Goal: Register for event/course

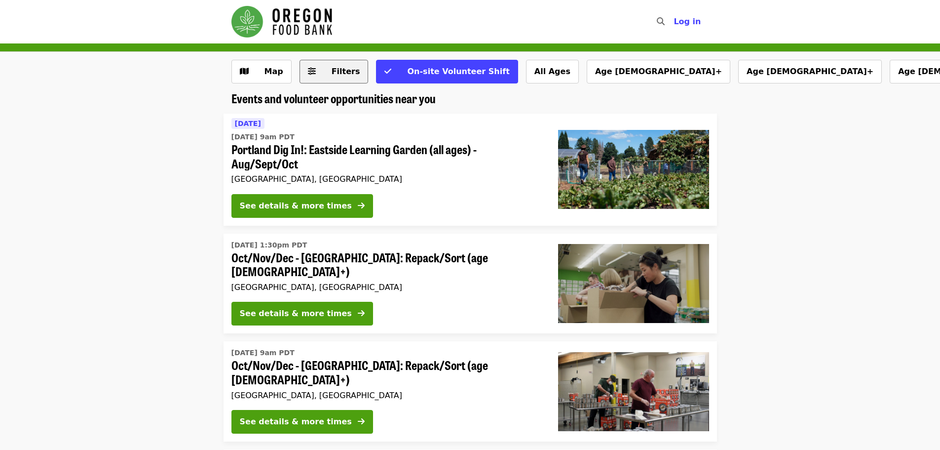
click at [323, 74] on span "Filters" at bounding box center [341, 72] width 39 height 12
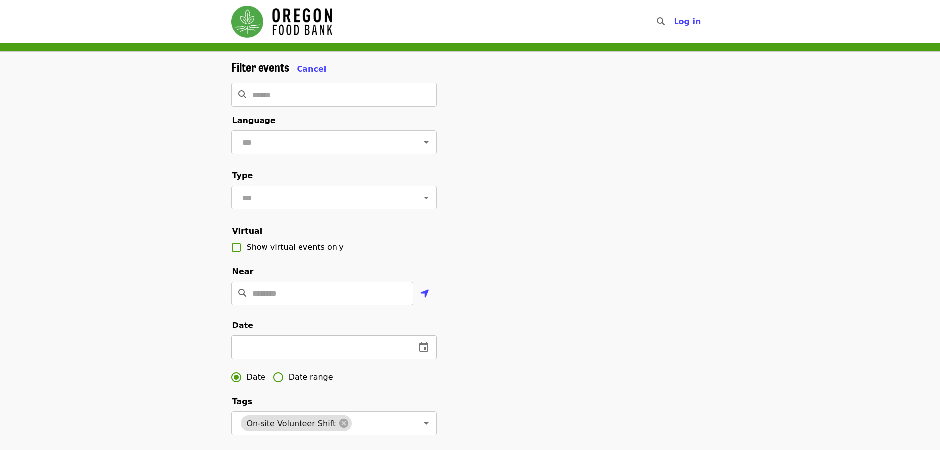
click at [424, 353] on icon "change date" at bounding box center [424, 347] width 12 height 12
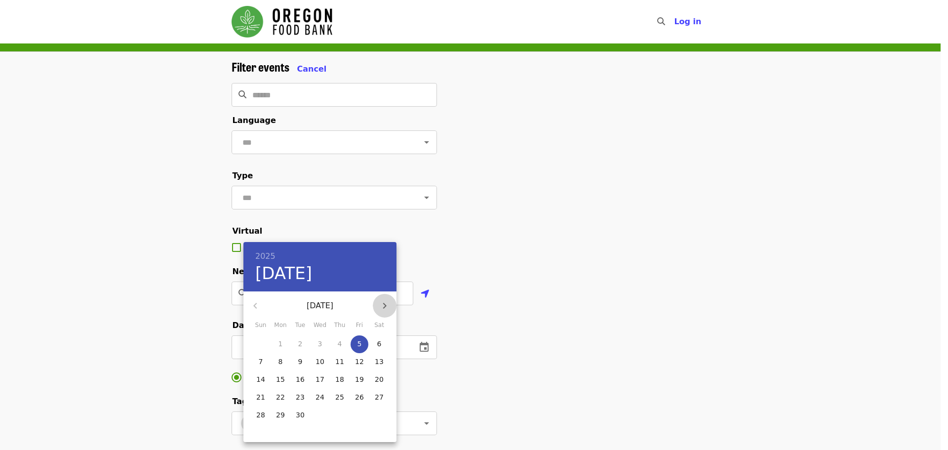
click at [385, 302] on icon "button" at bounding box center [385, 306] width 12 height 12
click at [285, 393] on span "17" at bounding box center [281, 397] width 18 height 10
type input "**********"
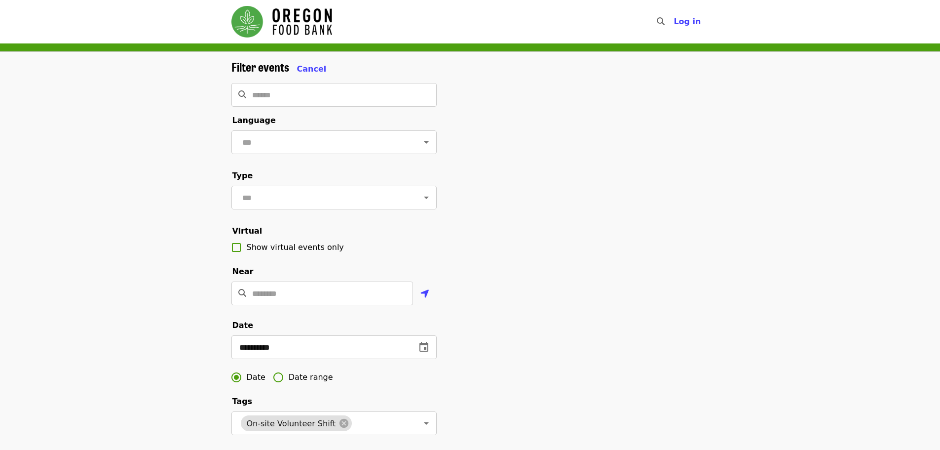
click at [708, 254] on div "**********" at bounding box center [471, 335] width 494 height 550
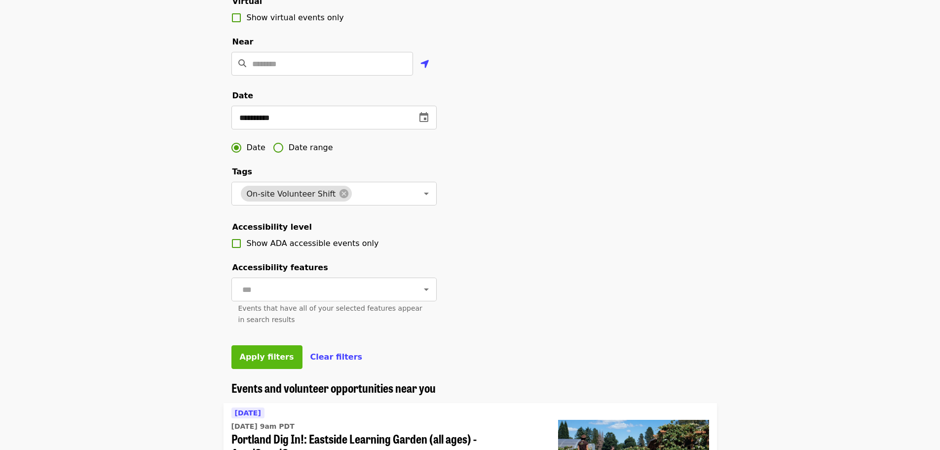
scroll to position [247, 0]
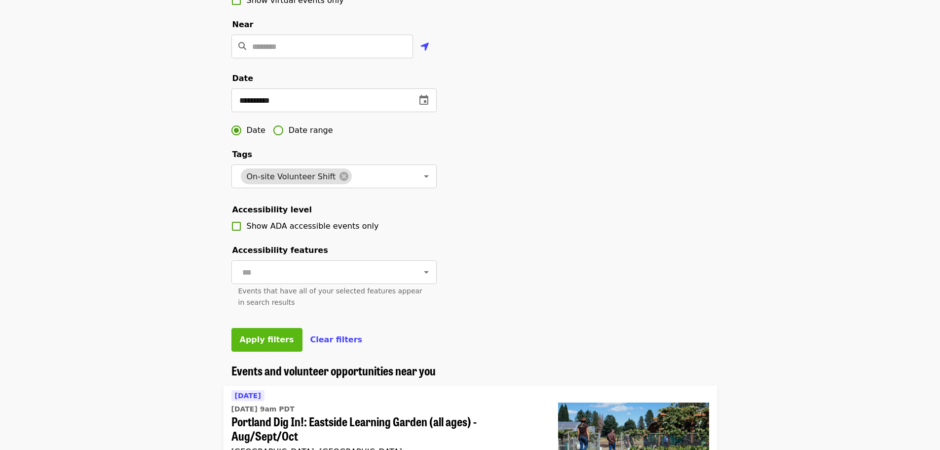
click at [272, 344] on span "Apply filters" at bounding box center [267, 339] width 54 height 9
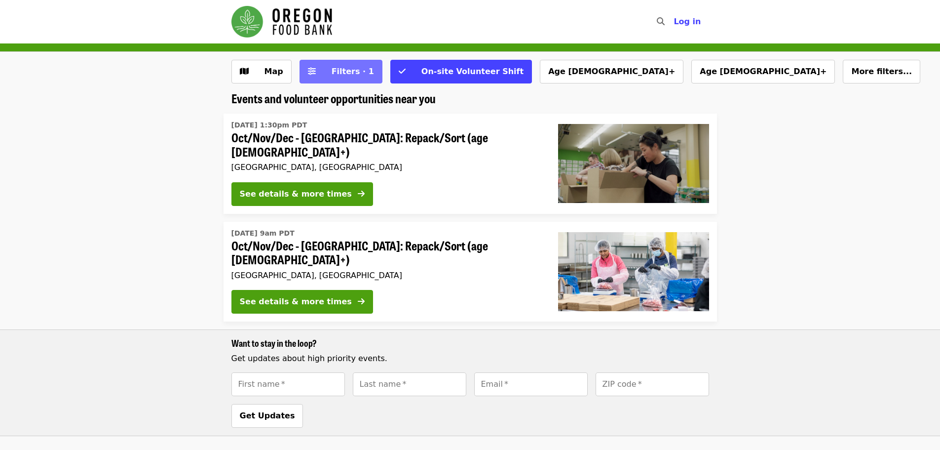
click at [351, 72] on span "Filters · 1" at bounding box center [353, 71] width 42 height 9
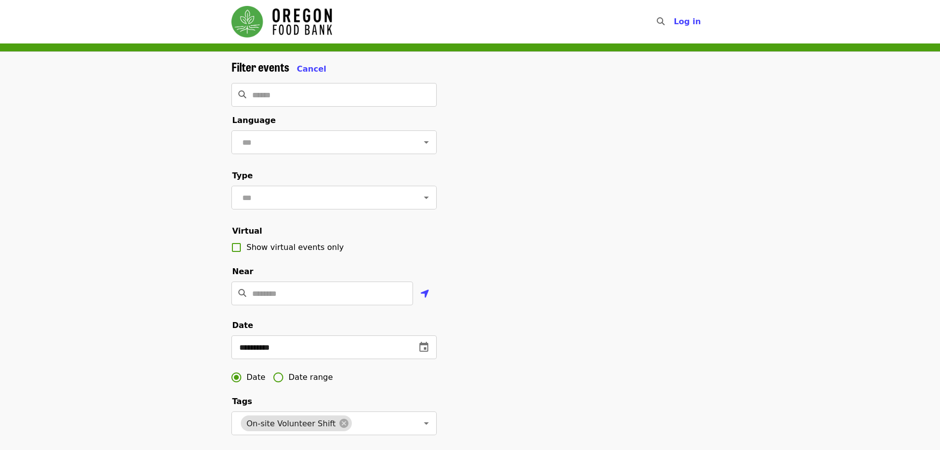
click at [351, 72] on div "Filter events Cancel" at bounding box center [334, 67] width 205 height 15
click at [318, 351] on icon "change date" at bounding box center [317, 347] width 9 height 10
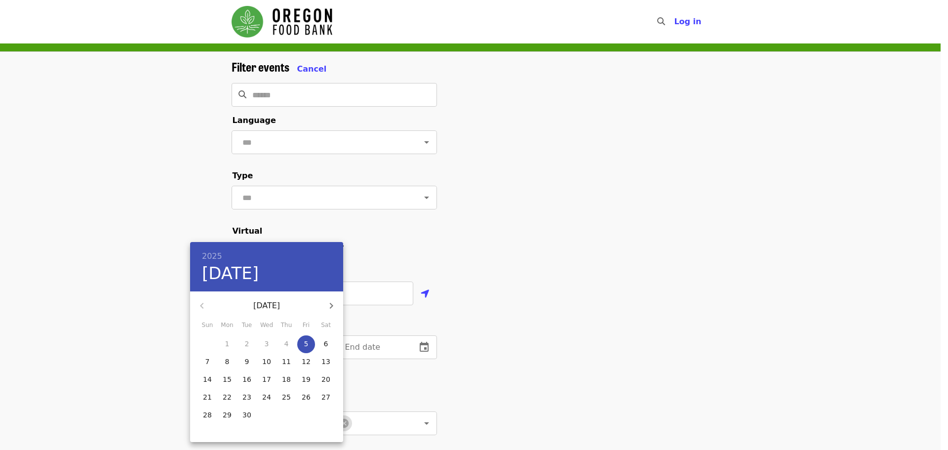
click at [333, 308] on icon "button" at bounding box center [331, 306] width 12 height 12
click at [206, 301] on icon "button" at bounding box center [202, 306] width 12 height 12
click at [270, 340] on span "1" at bounding box center [267, 344] width 18 height 10
type input "**********"
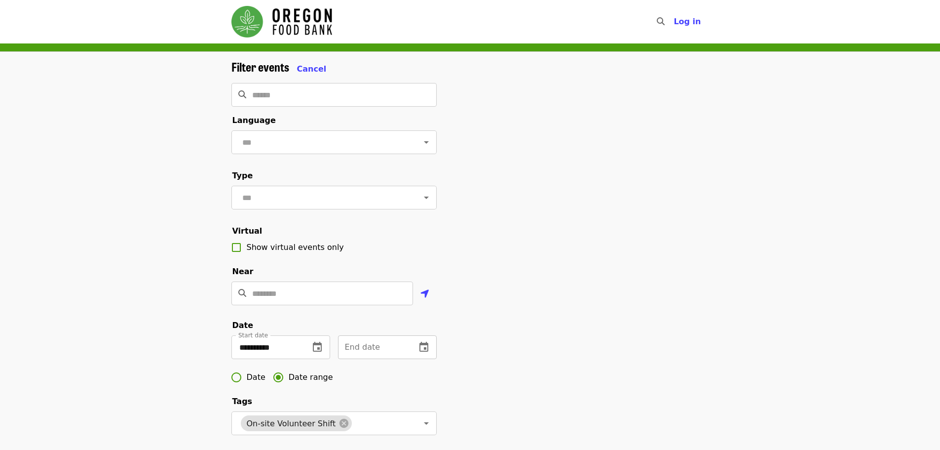
click at [423, 353] on icon "change date" at bounding box center [424, 347] width 12 height 12
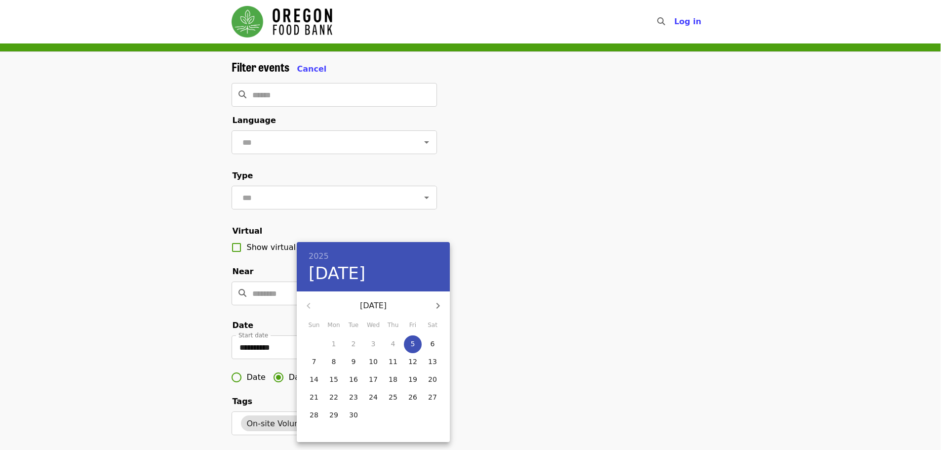
click at [356, 415] on p "30" at bounding box center [353, 415] width 9 height 10
type input "**********"
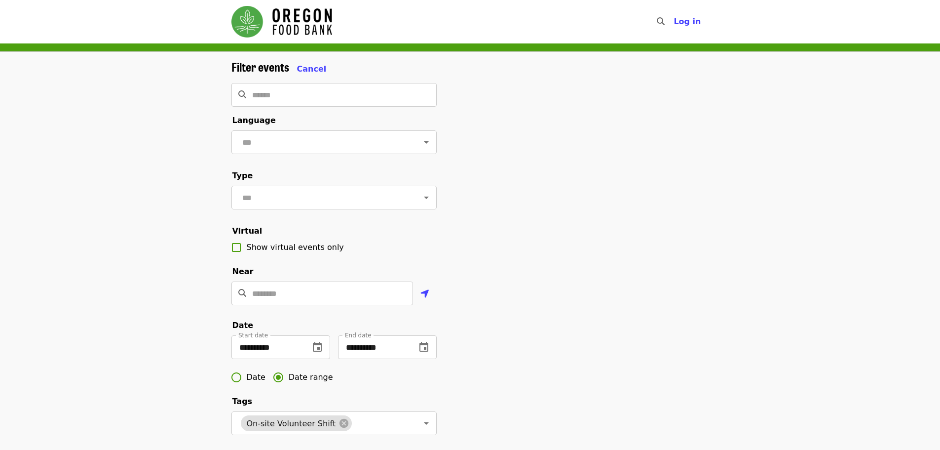
click at [570, 339] on div "**********" at bounding box center [471, 335] width 494 height 550
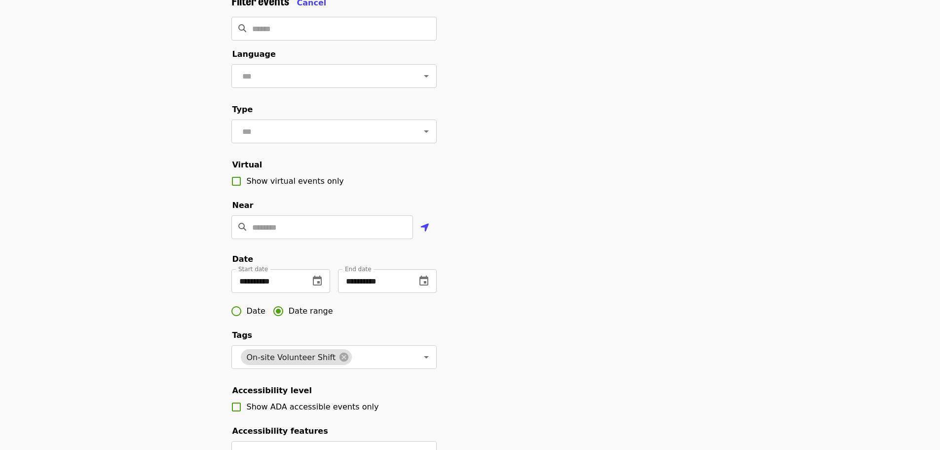
scroll to position [197, 0]
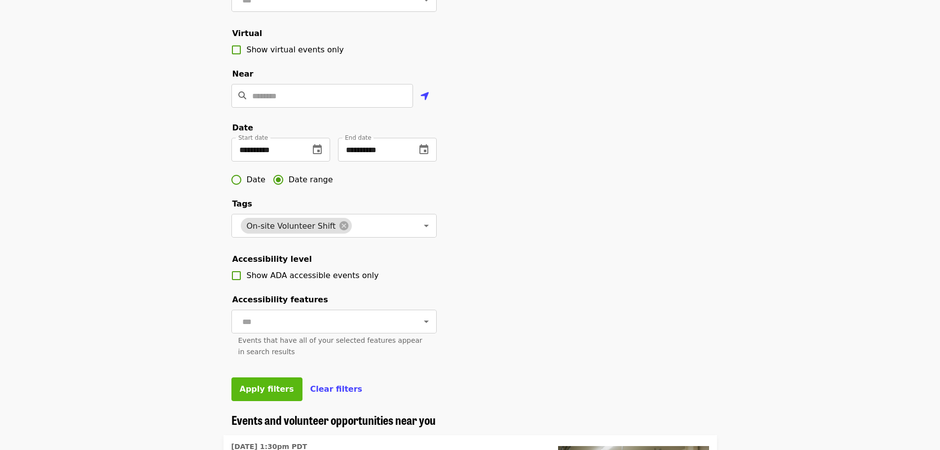
click at [270, 401] on button "Apply filters" at bounding box center [267, 389] width 71 height 24
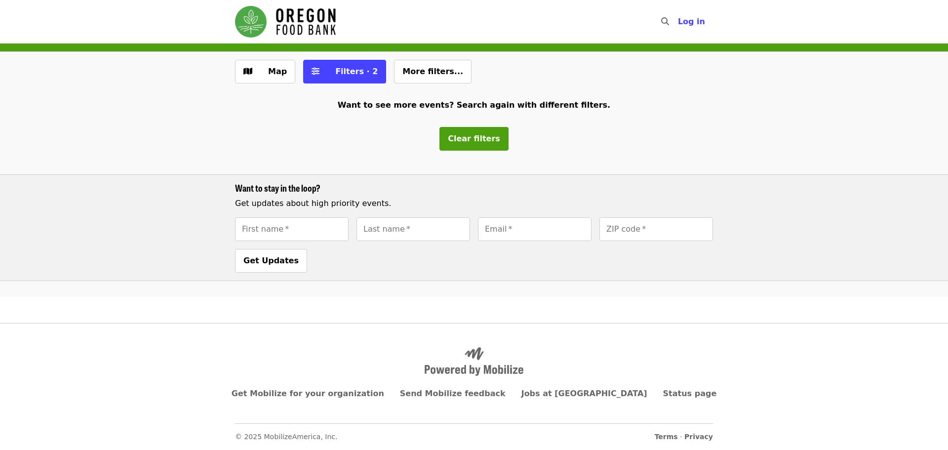
click at [262, 15] on img "Main navigation" at bounding box center [285, 22] width 101 height 32
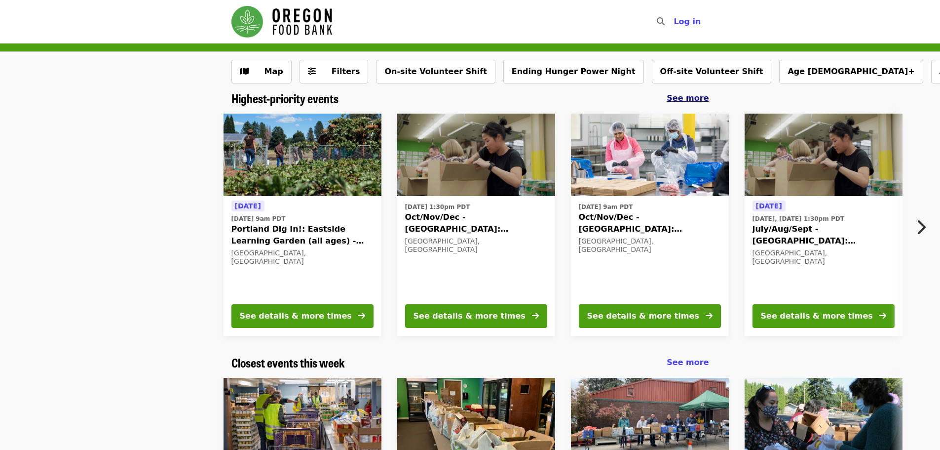
click at [704, 100] on span "See more" at bounding box center [688, 97] width 42 height 9
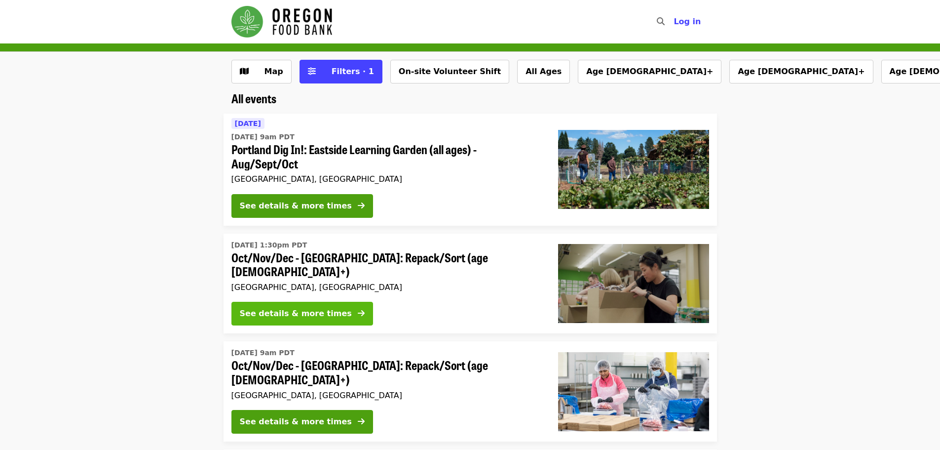
click at [311, 302] on button "See details & more times" at bounding box center [303, 314] width 142 height 24
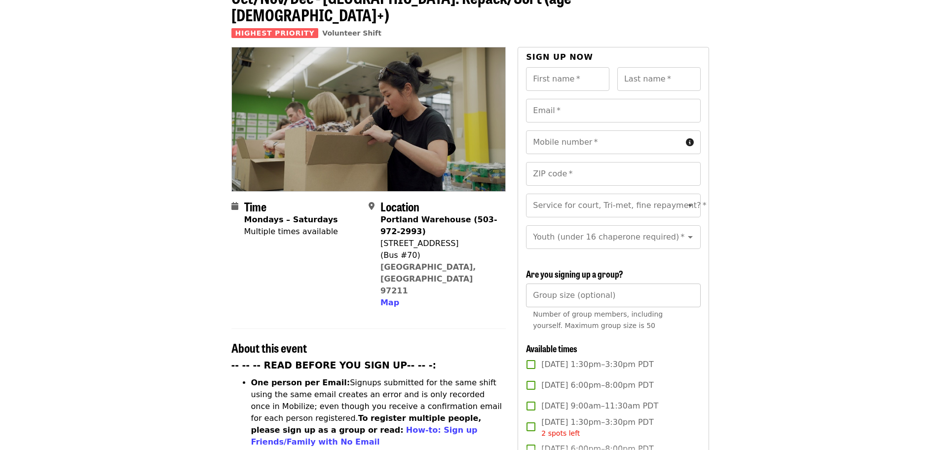
scroll to position [148, 0]
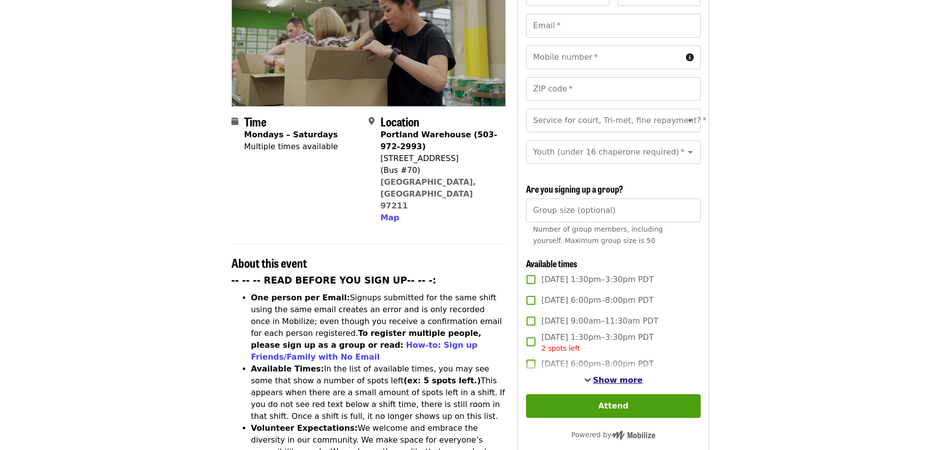
click at [604, 377] on span "Show more" at bounding box center [618, 379] width 50 height 9
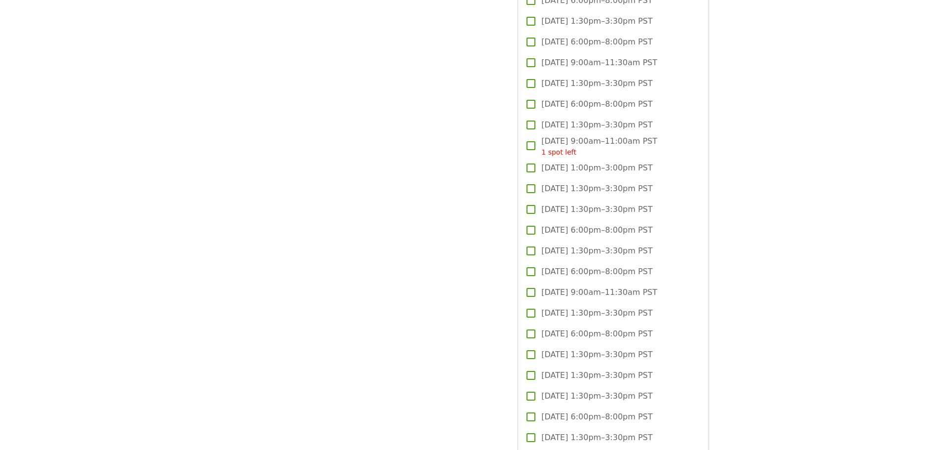
scroll to position [1382, 0]
